Goal: Task Accomplishment & Management: Use online tool/utility

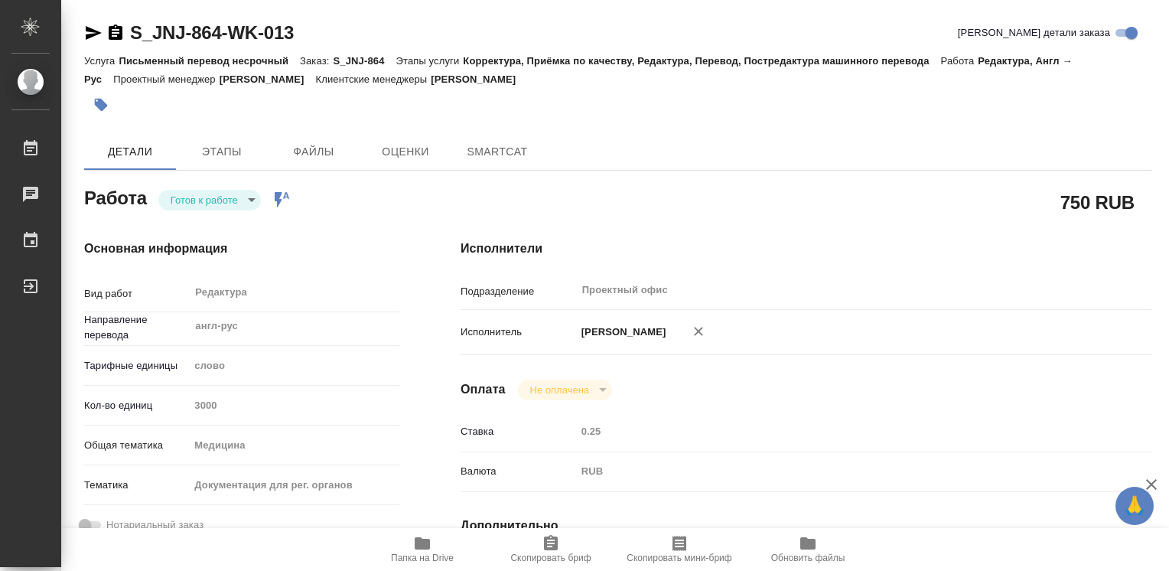
type textarea "x"
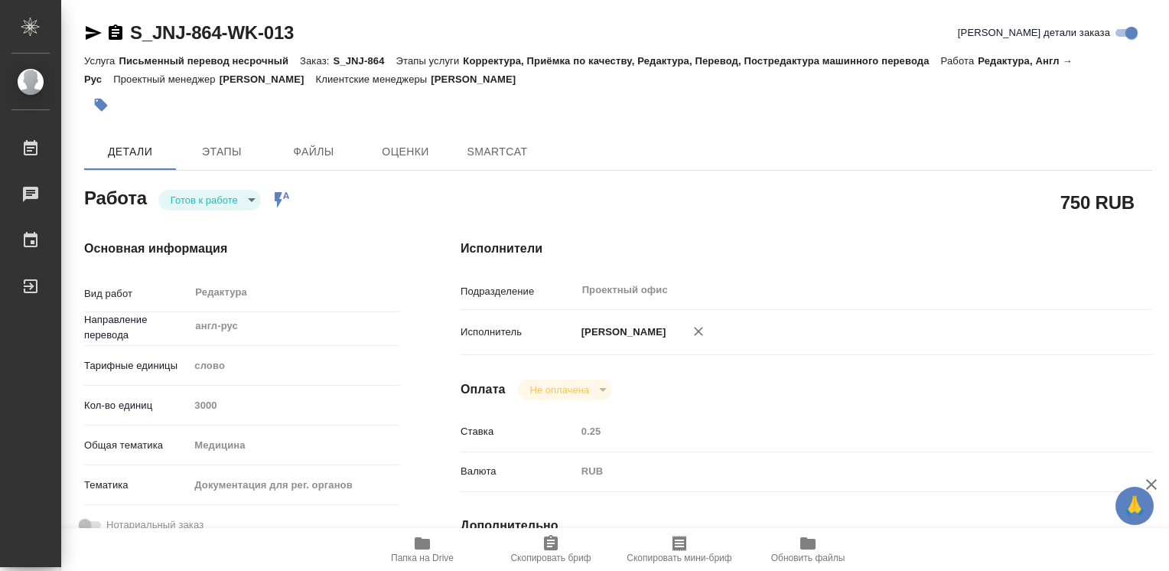
type textarea "x"
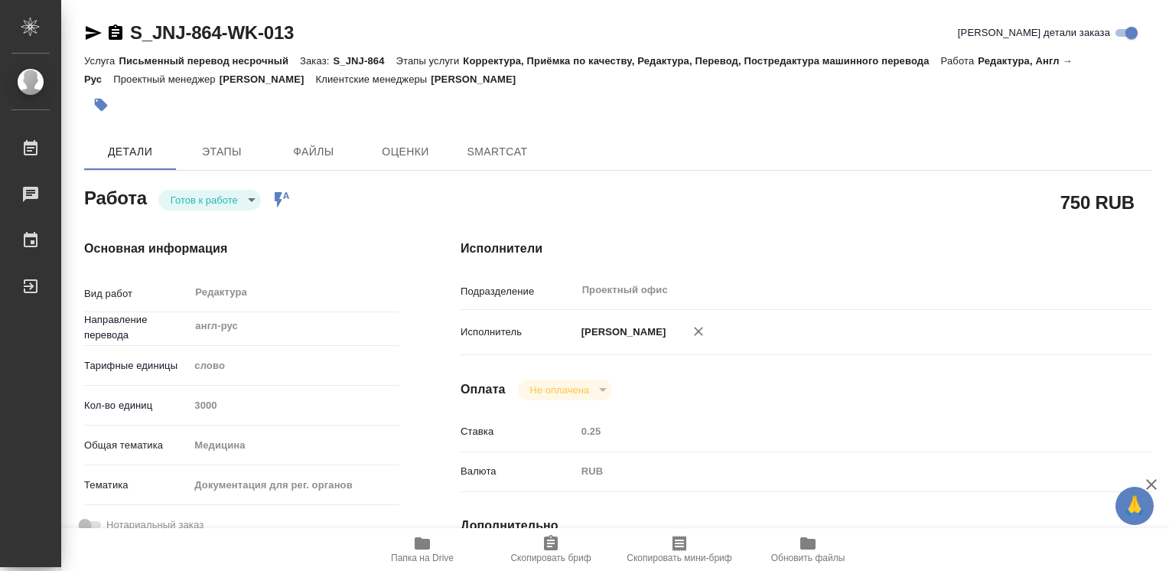
type textarea "x"
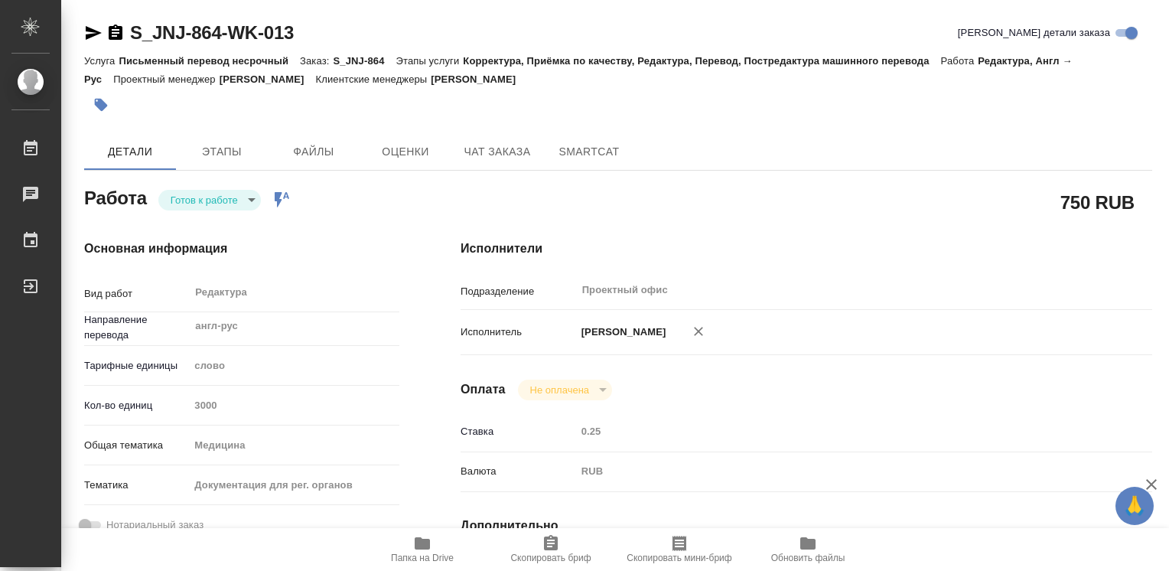
type textarea "x"
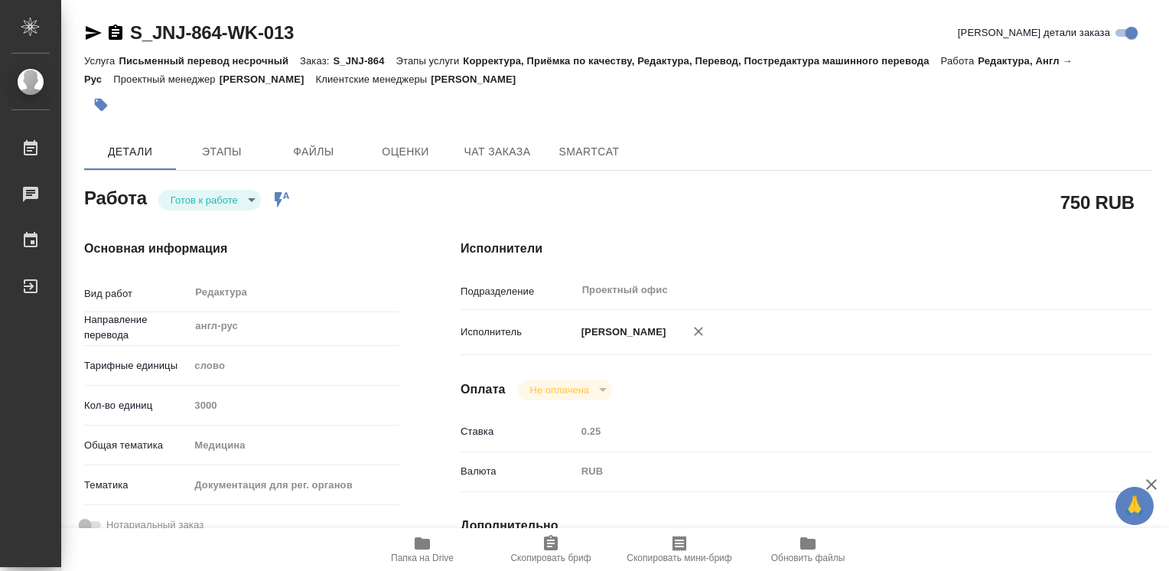
type textarea "x"
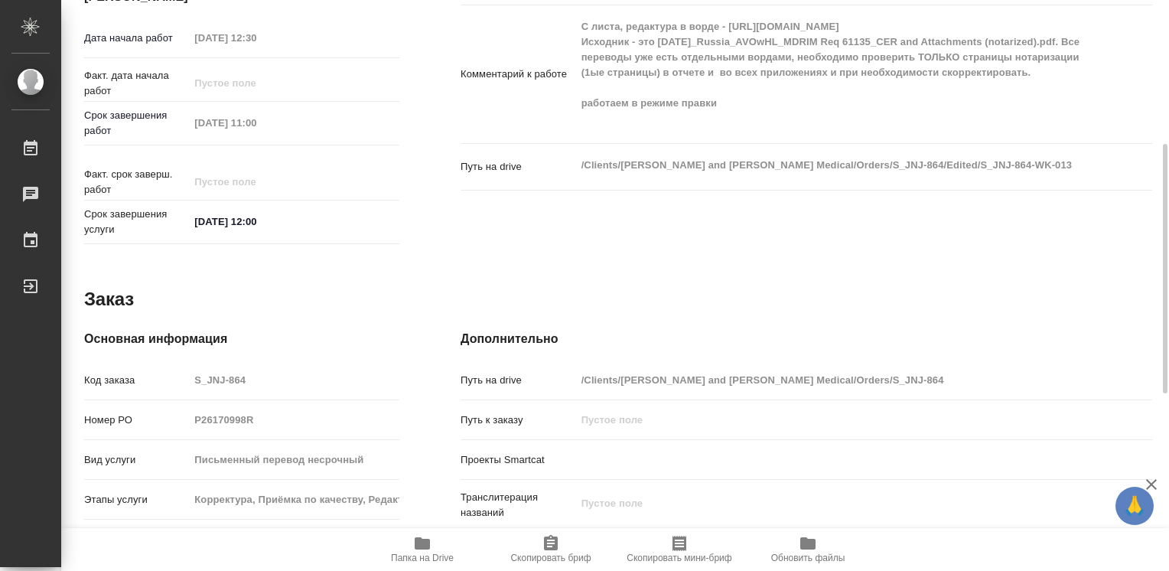
scroll to position [505, 0]
